Goal: Check status

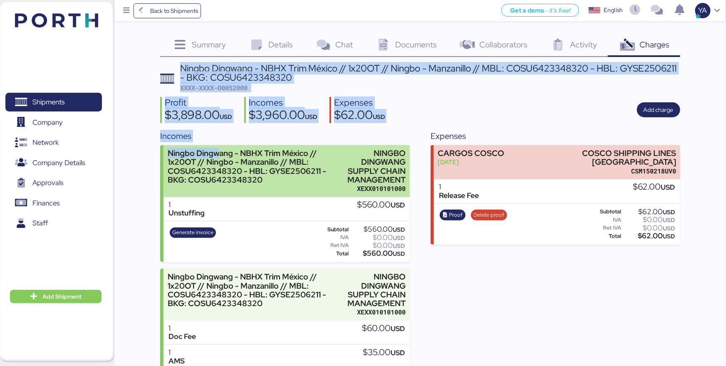
drag, startPoint x: 172, startPoint y: 61, endPoint x: 220, endPoint y: 150, distance: 100.8
click at [220, 150] on div "Summary 0 Details 0 Chat 0 Documents 0 Collaborators 0 Activity 0 Charges 0 Nin…" at bounding box center [420, 259] width 520 height 448
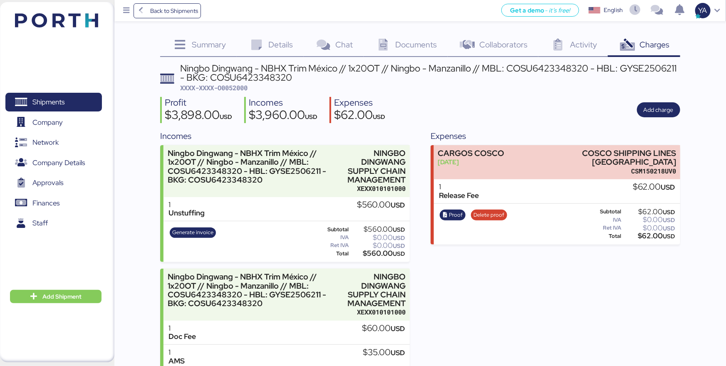
click at [153, 121] on div "Summary 0 Details 0 Chat 0 Documents 0 Collaborators 0 Activity 0 Charges 0 Nin…" at bounding box center [363, 241] width 726 height 483
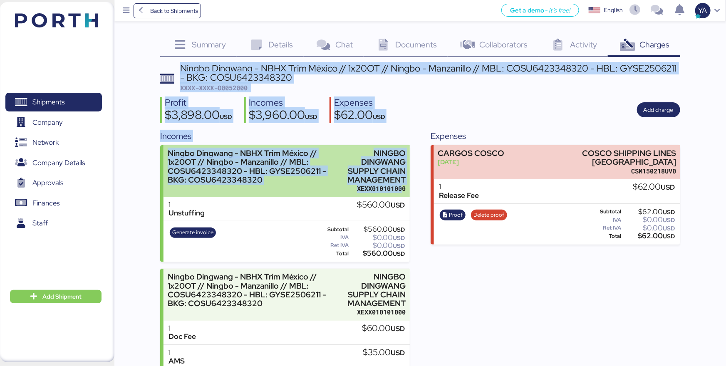
drag, startPoint x: 177, startPoint y: 64, endPoint x: 403, endPoint y: 190, distance: 259.1
click at [403, 190] on div "Ningbo Dingwang - NBHX Trim México // 1x20OT // Ningbo - Manzanillo // MBL: COS…" at bounding box center [420, 273] width 520 height 419
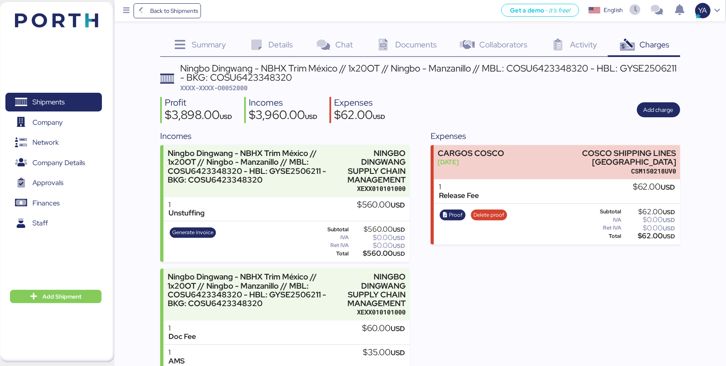
click at [418, 195] on div "Incomes Ningbo Dingwang - NBHX Trim [GEOGRAPHIC_DATA] // 1x20OT // Ningbo - Man…" at bounding box center [420, 306] width 520 height 353
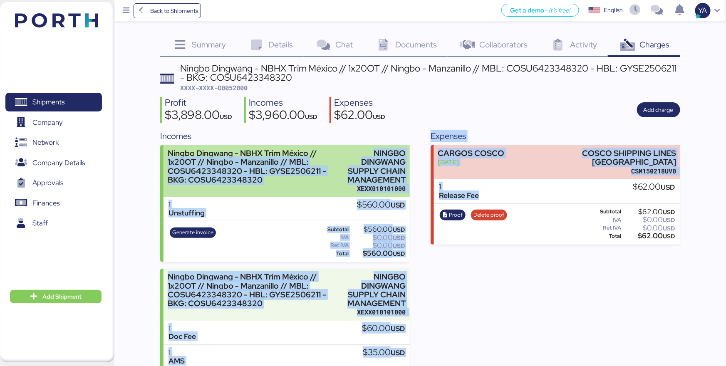
drag, startPoint x: 420, startPoint y: 192, endPoint x: 323, endPoint y: 148, distance: 106.3
click at [323, 148] on div "Incomes Ningbo Dingwang - NBHX Trim [GEOGRAPHIC_DATA] // 1x20OT // Ningbo - Man…" at bounding box center [420, 306] width 520 height 353
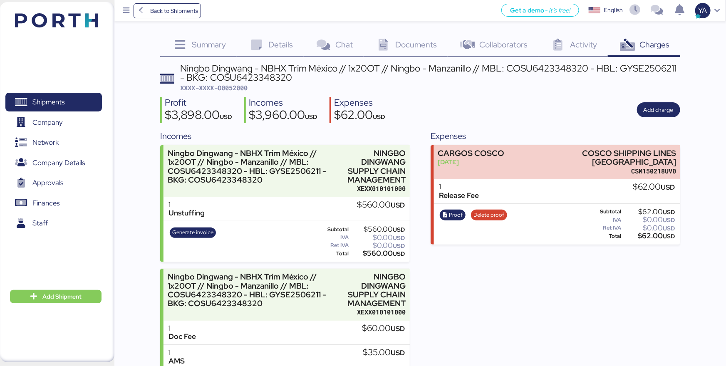
click at [333, 130] on div "Incomes" at bounding box center [284, 136] width 249 height 12
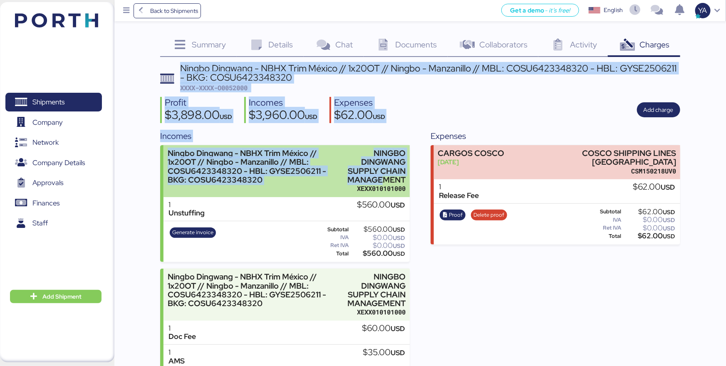
drag, startPoint x: 178, startPoint y: 67, endPoint x: 383, endPoint y: 184, distance: 235.6
click at [384, 184] on div "Ningbo Dingwang - NBHX Trim México // 1x20OT // Ningbo - Manzanillo // MBL: COS…" at bounding box center [420, 273] width 520 height 419
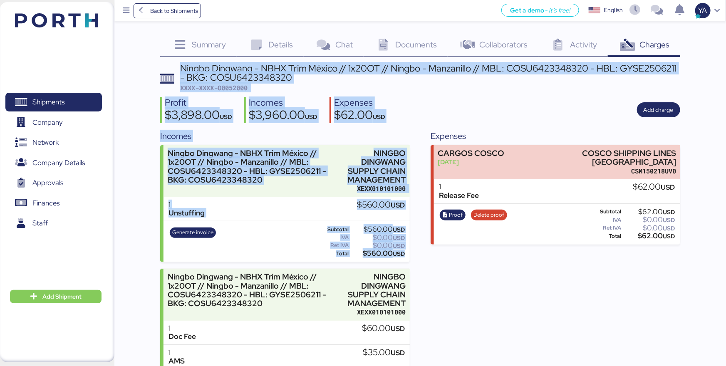
click at [385, 115] on span "USD" at bounding box center [379, 117] width 12 height 8
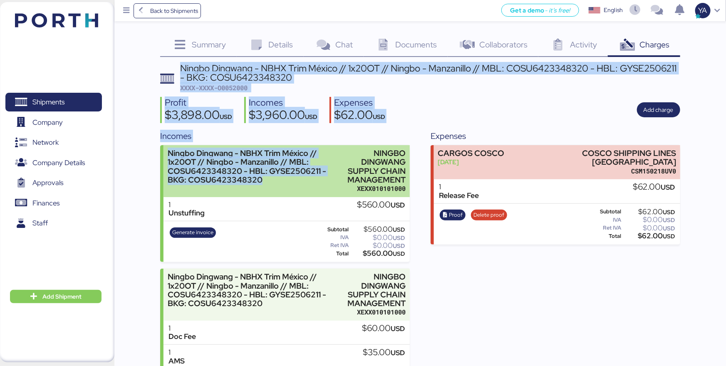
drag, startPoint x: 182, startPoint y: 64, endPoint x: 285, endPoint y: 179, distance: 154.6
click at [285, 179] on div "Ningbo Dingwang - NBHX Trim México // 1x20OT // Ningbo - Manzanillo // MBL: COS…" at bounding box center [420, 273] width 520 height 419
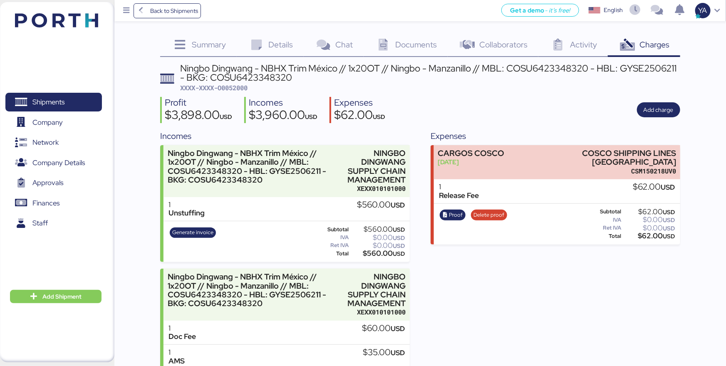
click at [203, 94] on div "Ningbo Dingwang - NBHX Trim México // 1x20OT // Ningbo - Manzanillo // MBL: COS…" at bounding box center [420, 273] width 520 height 419
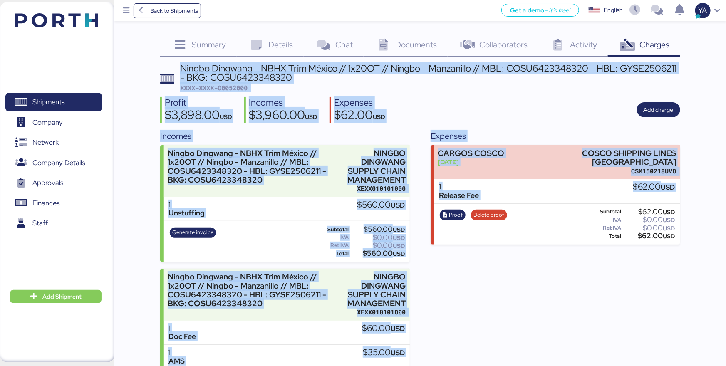
drag, startPoint x: 176, startPoint y: 66, endPoint x: 545, endPoint y: 256, distance: 414.7
click at [545, 256] on div "Ningbo Dingwang - NBHX Trim México // 1x20OT // Ningbo - Manzanillo // MBL: COS…" at bounding box center [420, 273] width 520 height 419
click at [545, 256] on div "Expenses CARGOS COSCO [DATE] COSCO SHIPPING LINES [GEOGRAPHIC_DATA] CSM150218UV…" at bounding box center [554, 306] width 249 height 353
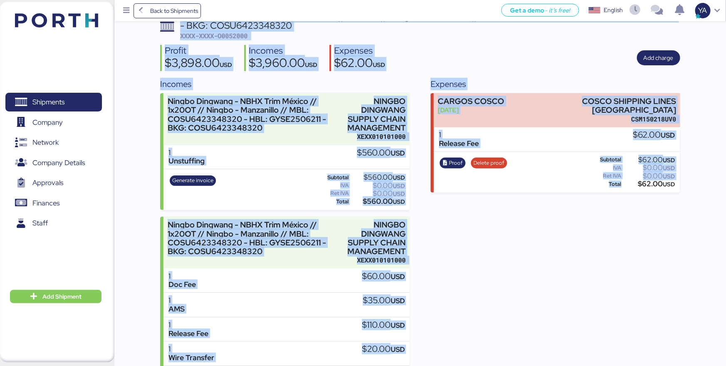
scroll to position [122, 0]
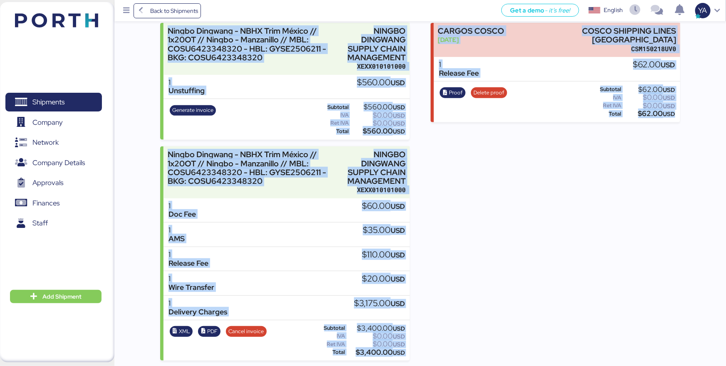
drag, startPoint x: 179, startPoint y: 65, endPoint x: 700, endPoint y: 284, distance: 565.6
click at [700, 284] on div "Summary 0 Details 0 Chat 0 Documents 0 Collaborators 0 Activity 0 Charges 0 Nin…" at bounding box center [363, 119] width 726 height 483
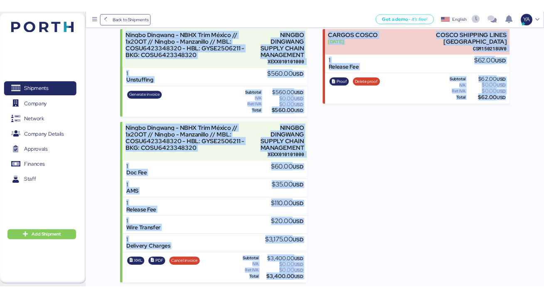
scroll to position [0, 0]
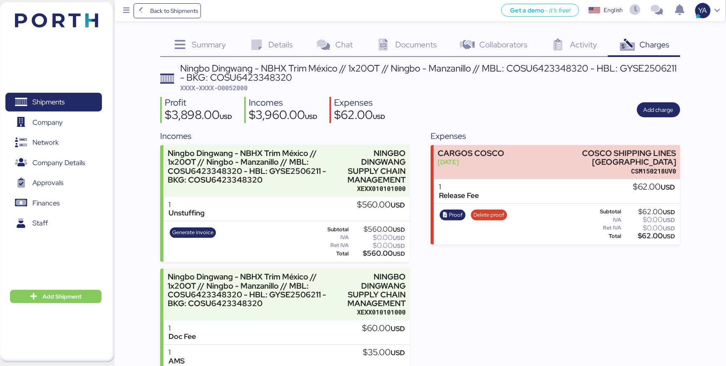
click at [334, 93] on div "Ningbo Dingwang - NBHX Trim México // 1x20OT // Ningbo - Manzanillo // MBL: COS…" at bounding box center [420, 273] width 520 height 419
